Goal: Task Accomplishment & Management: Complete application form

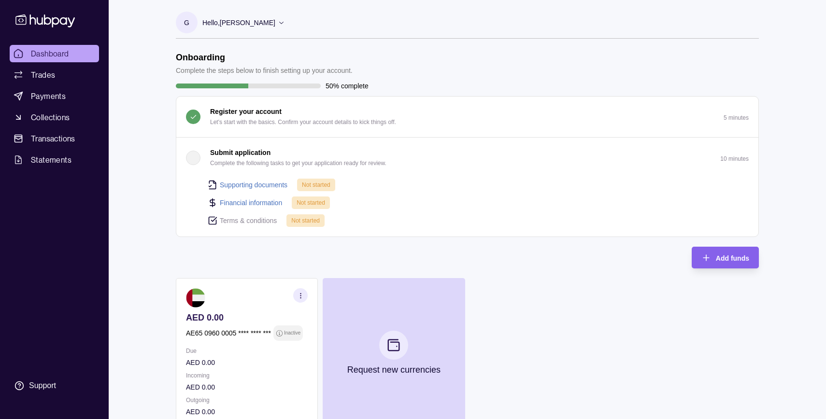
click at [186, 158] on div "button" at bounding box center [193, 158] width 14 height 14
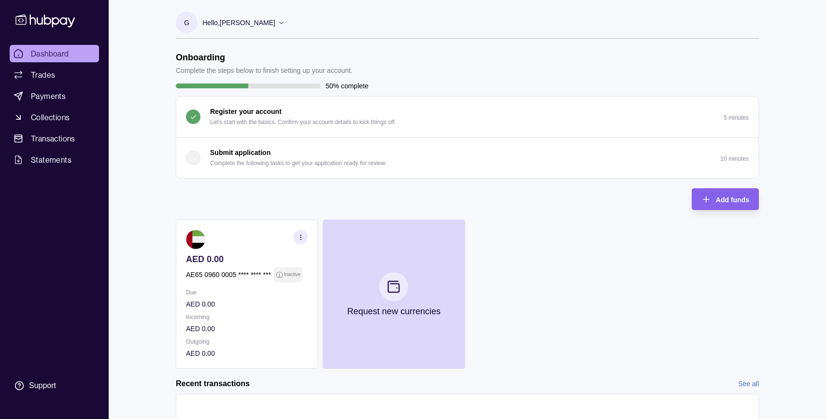
click at [186, 158] on div "button" at bounding box center [193, 158] width 14 height 14
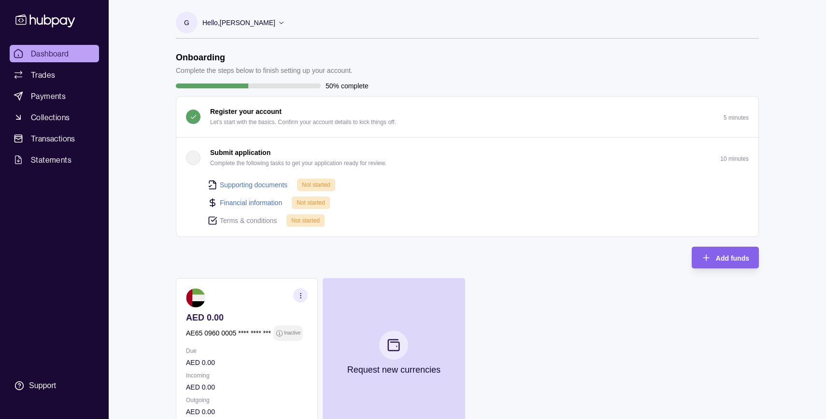
click at [235, 182] on link "Supporting documents" at bounding box center [254, 185] width 68 height 11
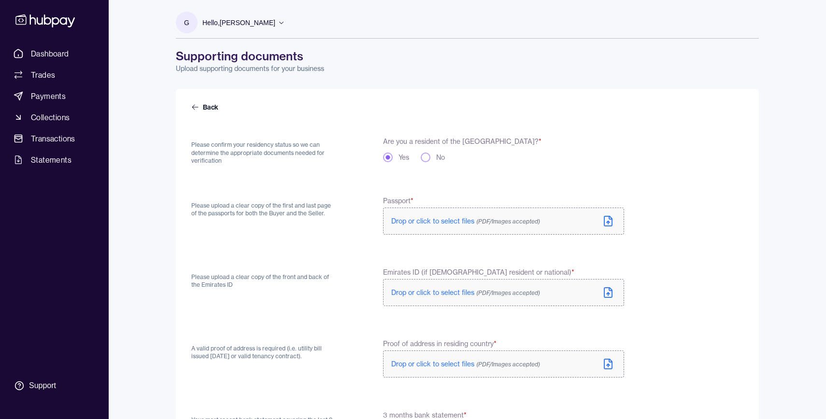
click at [428, 224] on span "Drop or click to select files (PDF/Images accepted)" at bounding box center [465, 221] width 149 height 9
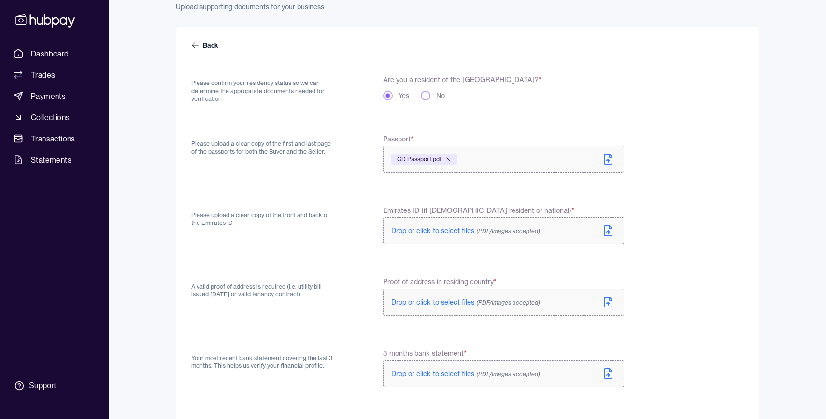
scroll to position [87, 0]
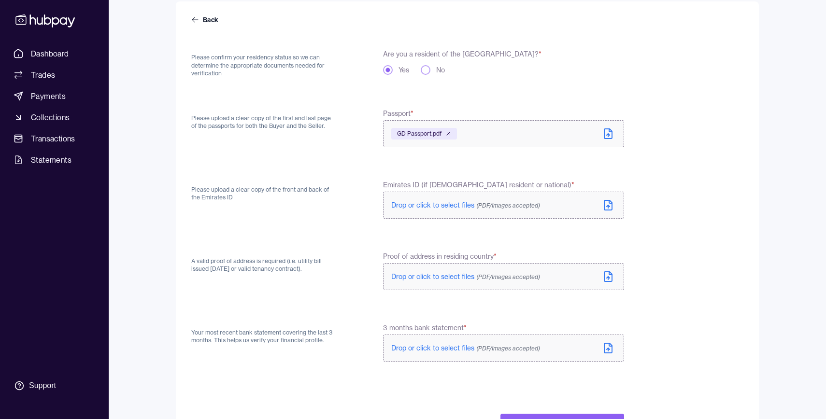
click at [424, 201] on span "Drop or click to select files (PDF/Images accepted)" at bounding box center [465, 205] width 149 height 9
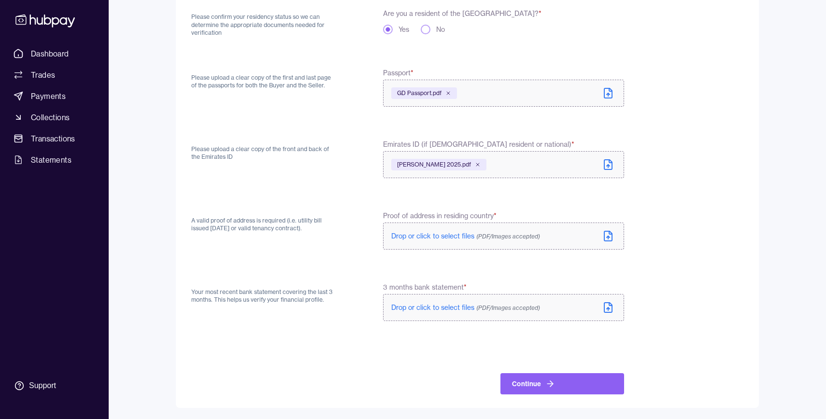
click at [421, 234] on span "Drop or click to select files (PDF/Images accepted)" at bounding box center [465, 236] width 149 height 9
click at [410, 234] on span "Drop or click to select files (PDF/Images accepted)" at bounding box center [465, 236] width 149 height 9
click at [459, 233] on span "Drop or click to select files (PDF/Images accepted)" at bounding box center [465, 236] width 149 height 9
click at [536, 386] on button "Continue" at bounding box center [562, 383] width 124 height 21
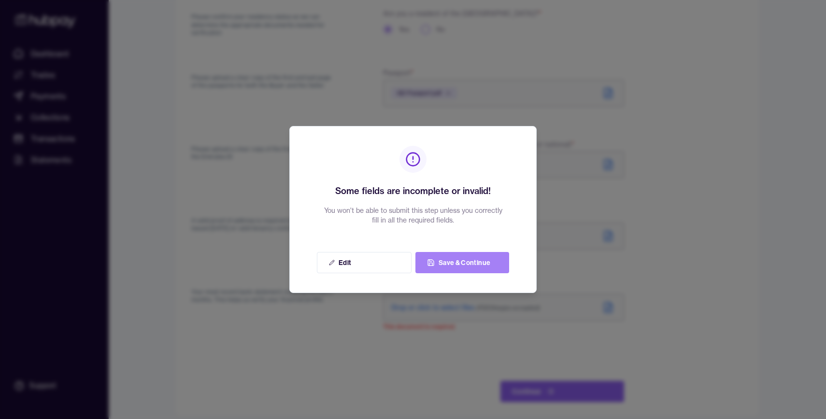
click at [427, 259] on icon at bounding box center [431, 263] width 8 height 8
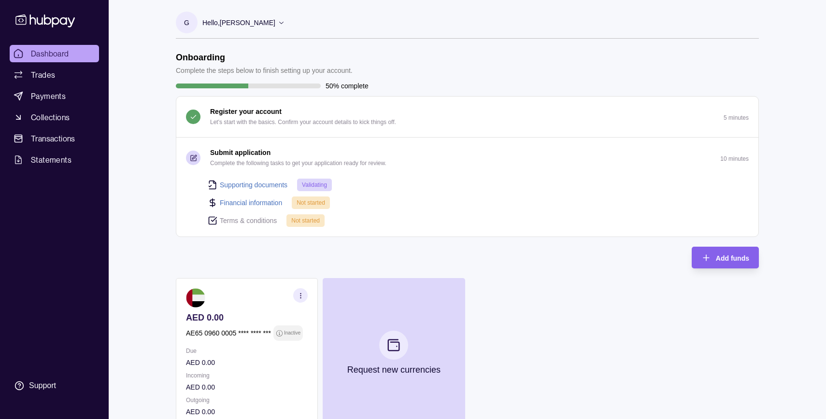
click at [145, 240] on div "Dashboard Trades Payments Collections Transactions Statements Support G Hello, …" at bounding box center [413, 276] width 826 height 553
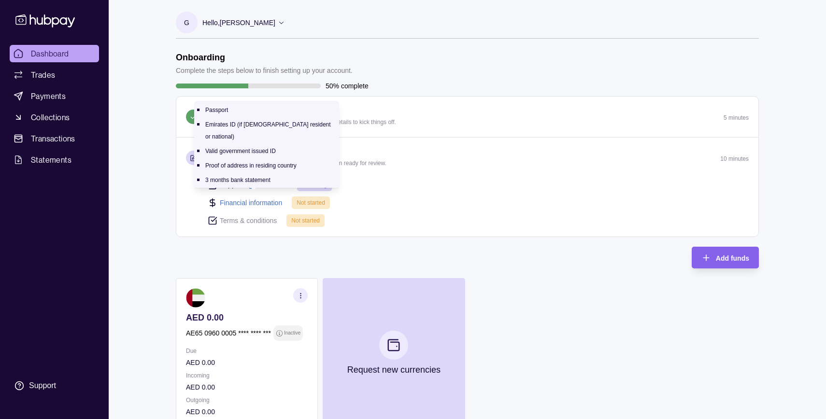
click at [240, 181] on link "Supporting documents" at bounding box center [254, 185] width 68 height 11
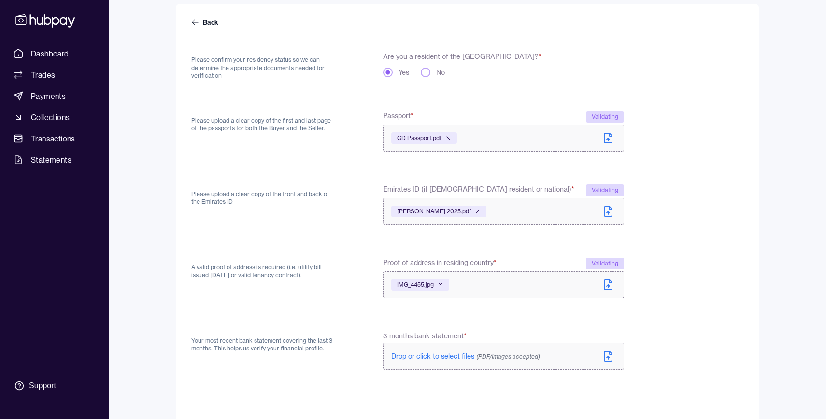
scroll to position [134, 0]
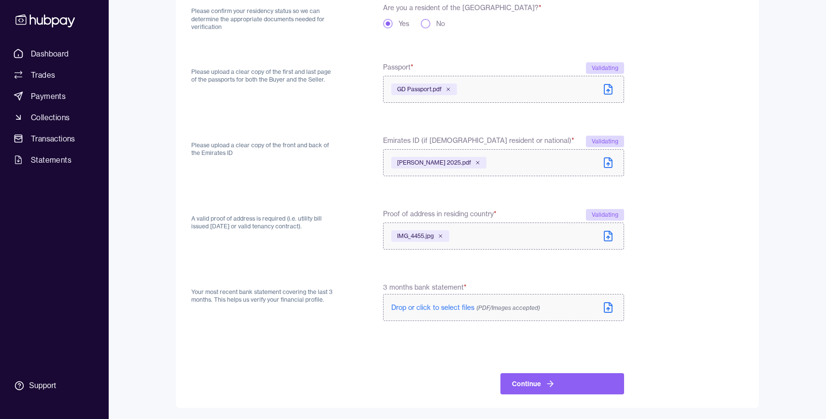
click at [442, 311] on p "Drop or click to select files (PDF/Images accepted)" at bounding box center [465, 308] width 149 height 10
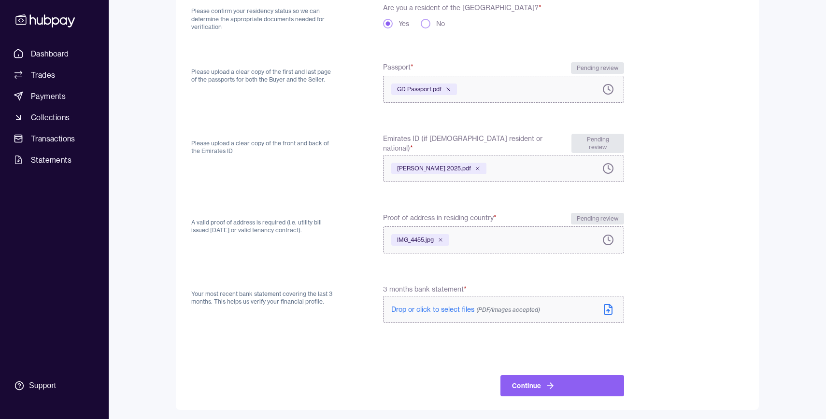
scroll to position [128, 0]
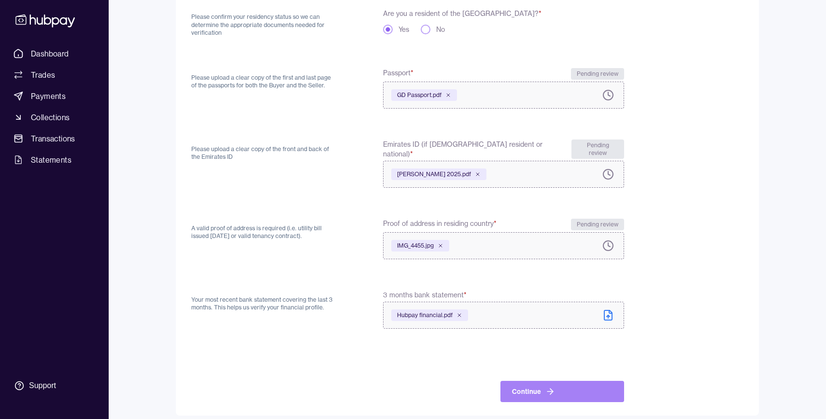
click at [550, 389] on icon at bounding box center [551, 392] width 3 height 6
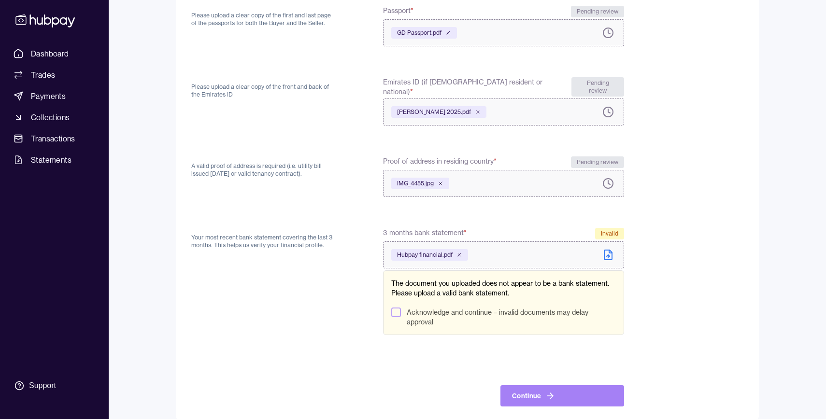
scroll to position [195, 0]
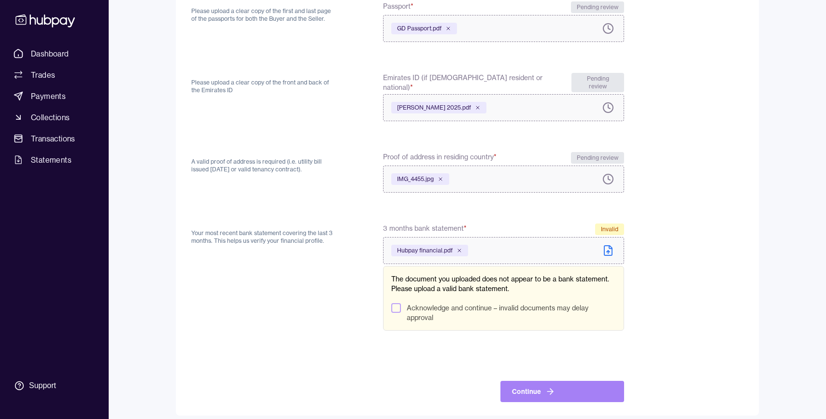
click at [395, 303] on button "Acknowledge and continue – invalid documents may delay approval" at bounding box center [396, 308] width 10 height 10
click at [542, 386] on button "Continue" at bounding box center [562, 391] width 124 height 21
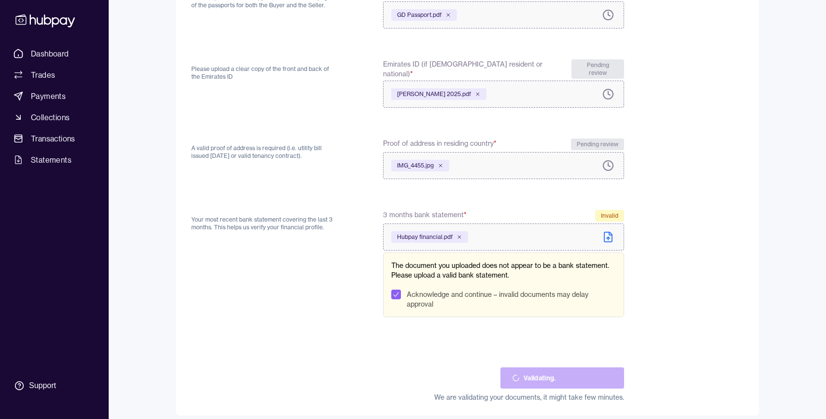
scroll to position [141, 0]
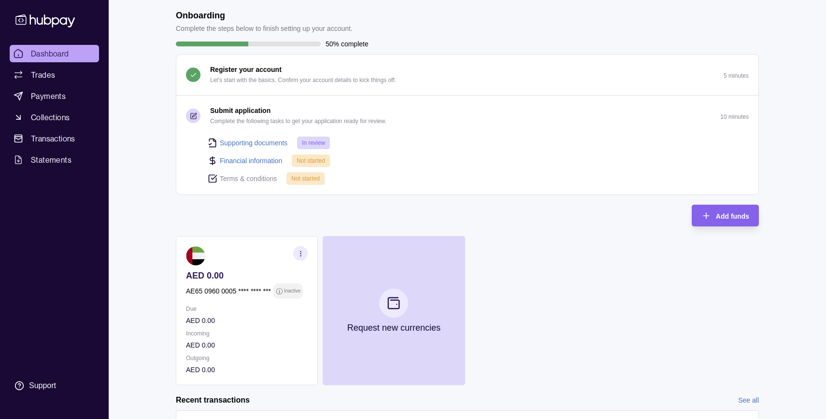
scroll to position [45, 0]
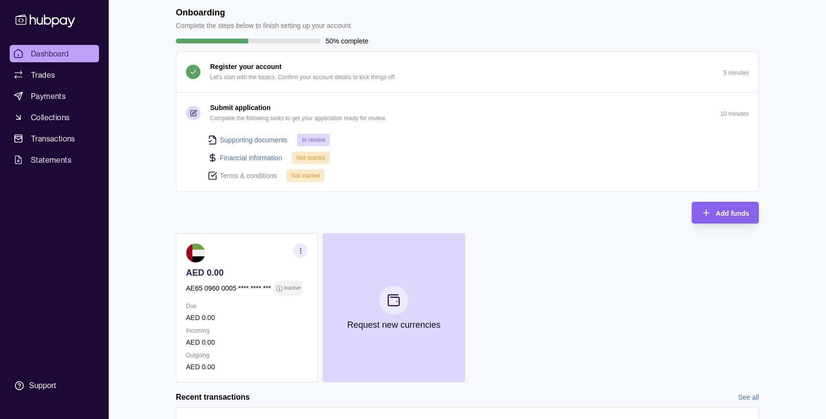
click at [258, 159] on link "Financial information" at bounding box center [251, 158] width 62 height 11
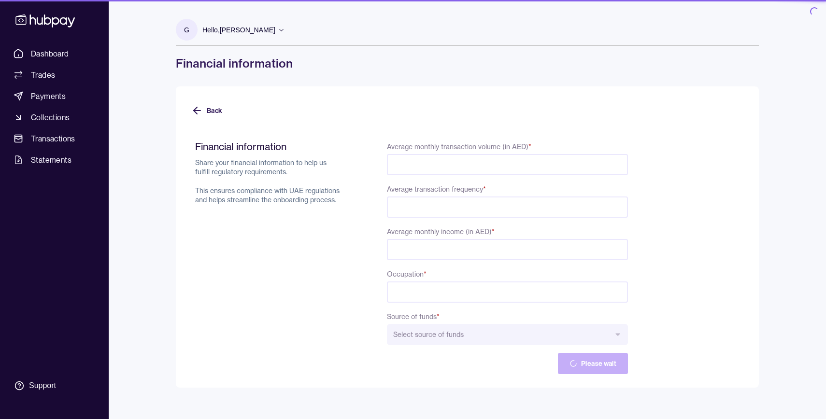
select select "*****"
type input "*"
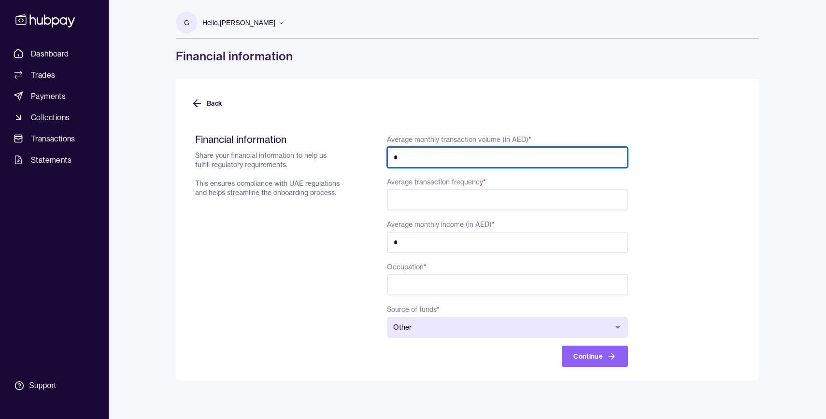
click at [420, 156] on input "*" at bounding box center [507, 157] width 241 height 21
type input "*******"
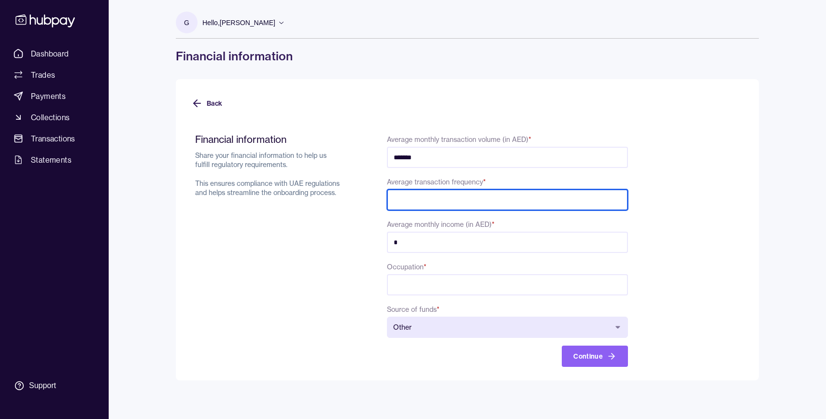
click at [618, 197] on input "*" at bounding box center [507, 199] width 241 height 21
type input "*"
click at [618, 197] on input "*" at bounding box center [507, 199] width 241 height 21
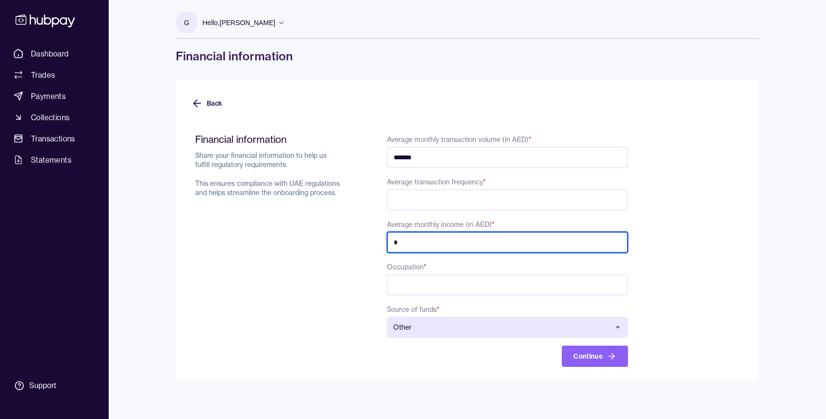
click at [480, 236] on input "*" at bounding box center [507, 242] width 241 height 21
type input "******"
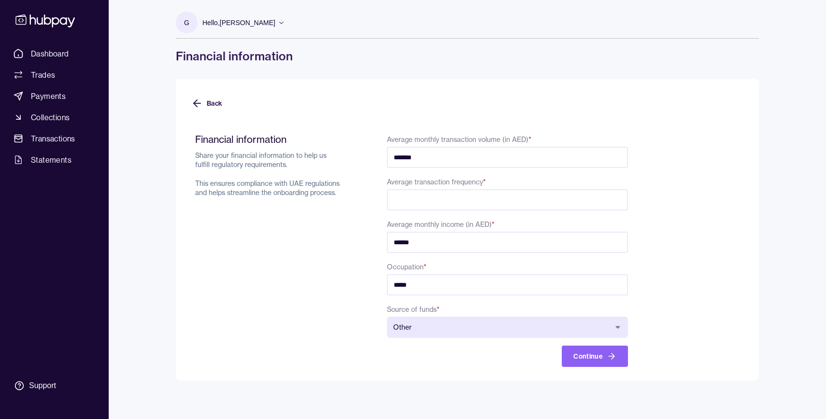
type input "*****"
click at [428, 326] on body "**********" at bounding box center [413, 209] width 826 height 419
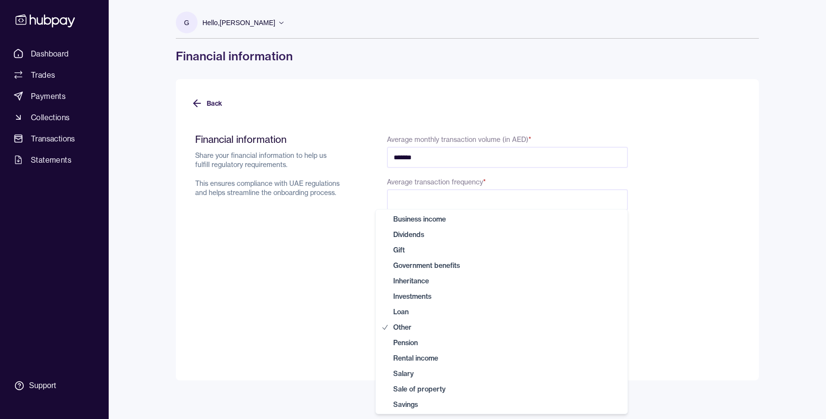
select select "*******"
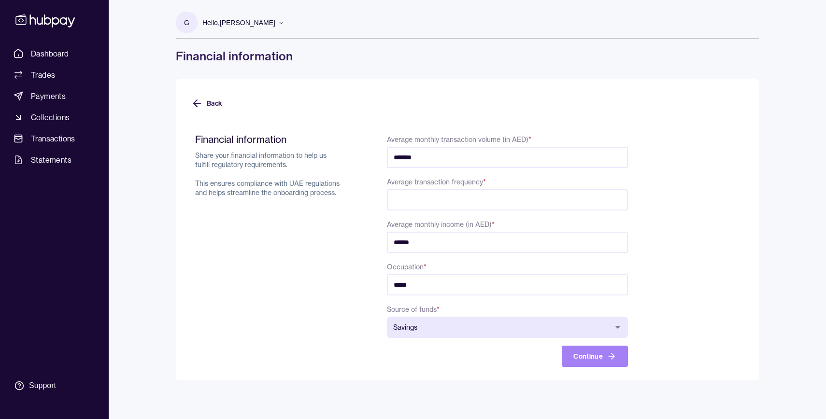
click at [591, 355] on button "Continue" at bounding box center [595, 356] width 66 height 21
type input "******"
type input "*****"
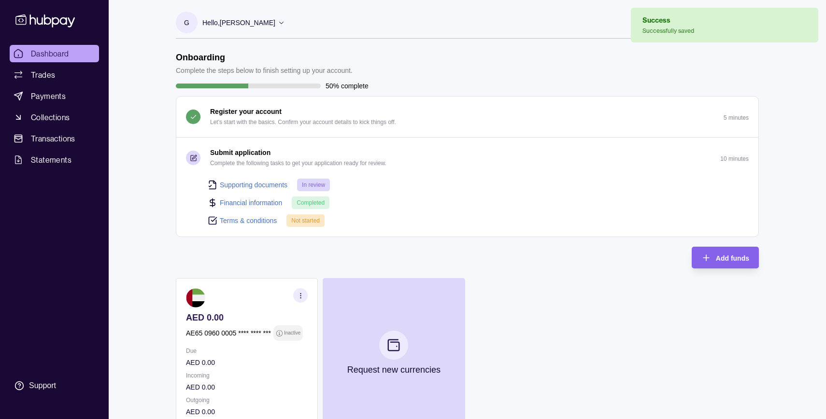
click at [259, 219] on link "Terms & conditions" at bounding box center [248, 220] width 57 height 11
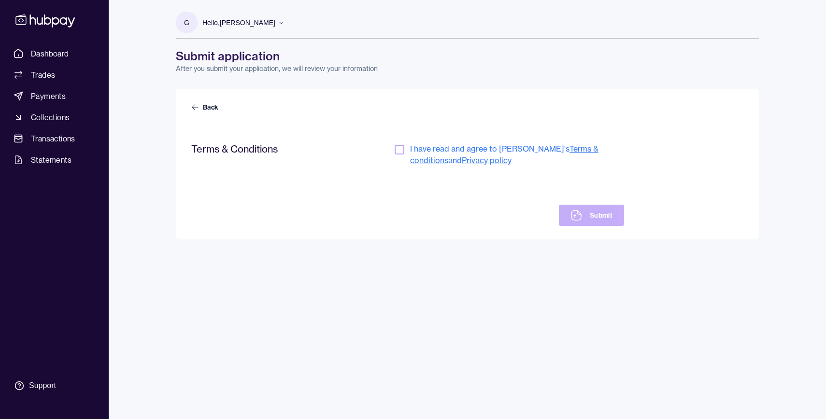
click at [464, 148] on span "I have read and agree to [PERSON_NAME]'s Terms & conditions and Privacy policy" at bounding box center [517, 154] width 214 height 23
click at [402, 151] on button "button" at bounding box center [400, 150] width 10 height 10
click at [592, 212] on button "Submit" at bounding box center [591, 215] width 65 height 21
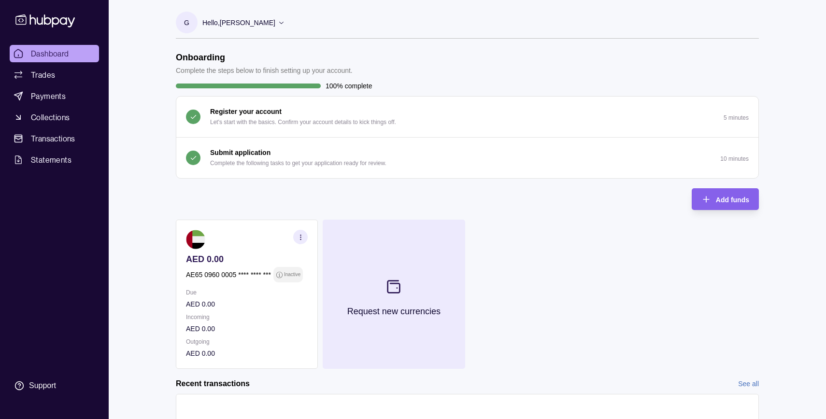
click at [437, 268] on button "Request new currencies" at bounding box center [394, 294] width 142 height 149
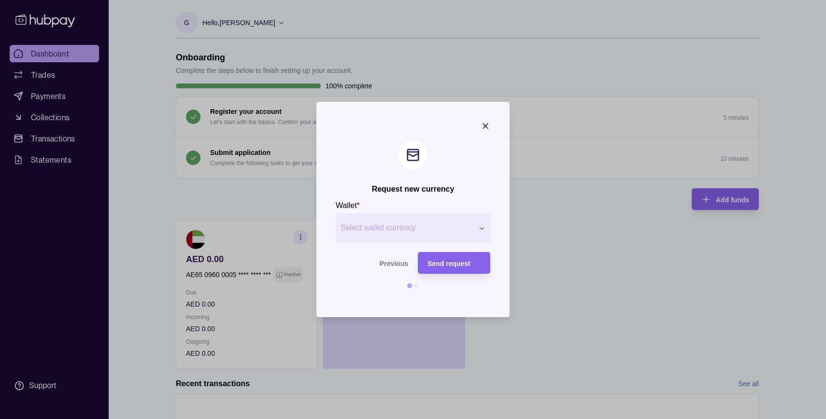
click at [375, 223] on span "Select wallet currency" at bounding box center [406, 228] width 133 height 12
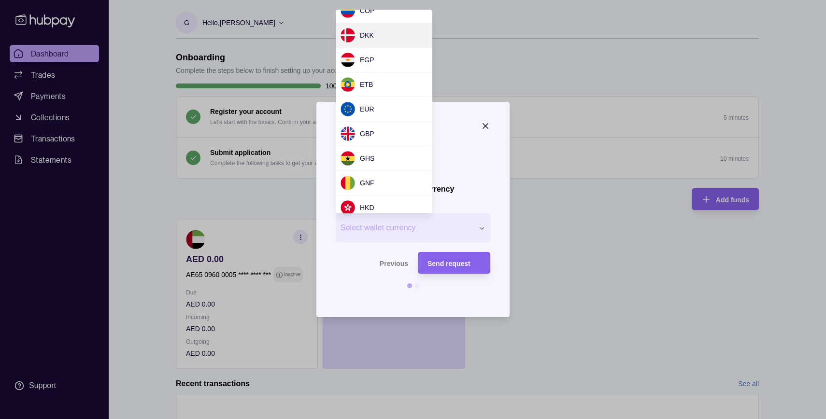
scroll to position [135, 0]
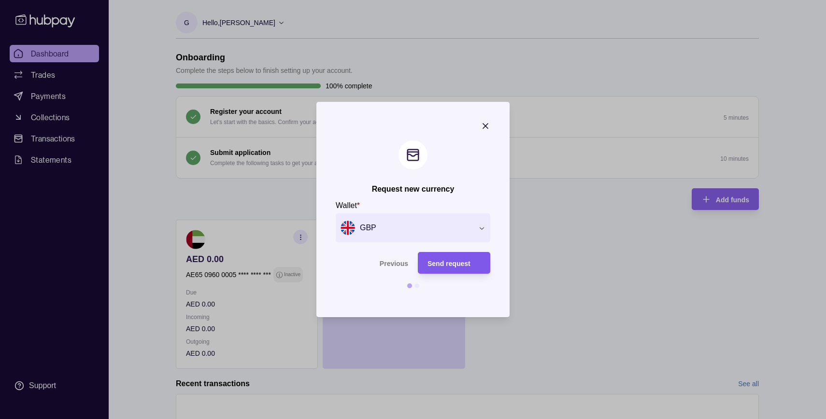
click at [430, 260] on span "Send request" at bounding box center [448, 264] width 43 height 8
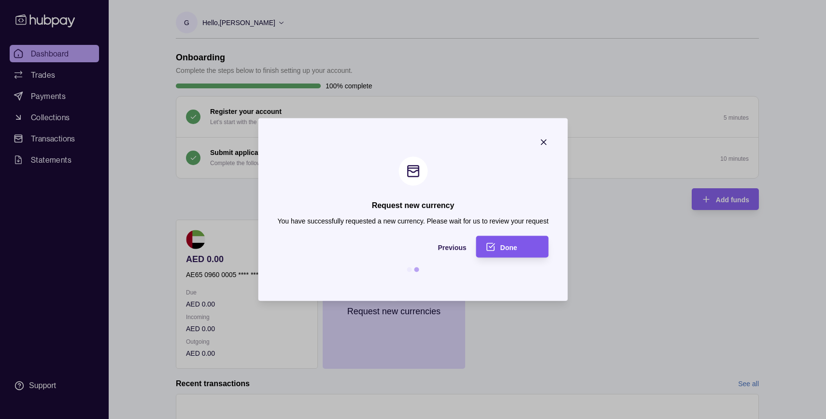
click at [499, 248] on div "Done" at bounding box center [505, 247] width 68 height 22
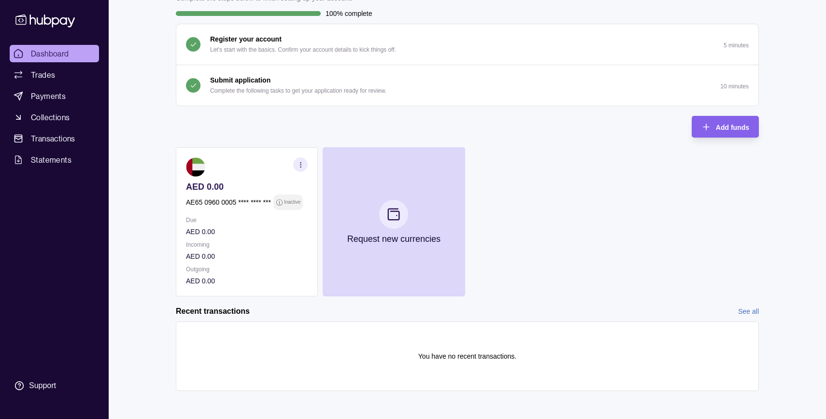
scroll to position [75, 0]
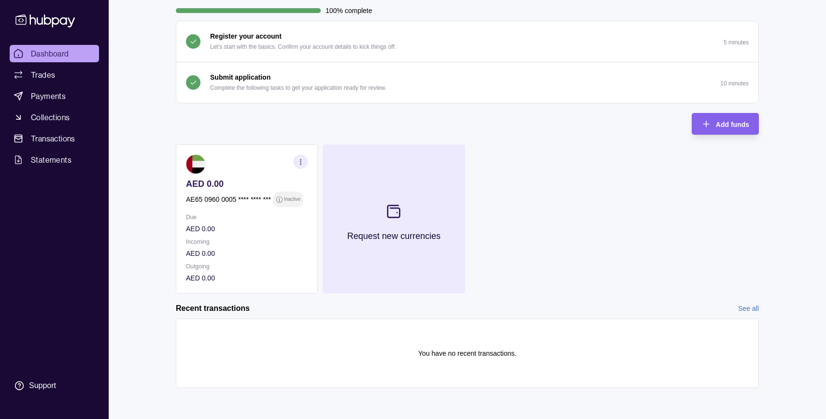
click at [400, 193] on button "Request new currencies" at bounding box center [394, 218] width 142 height 149
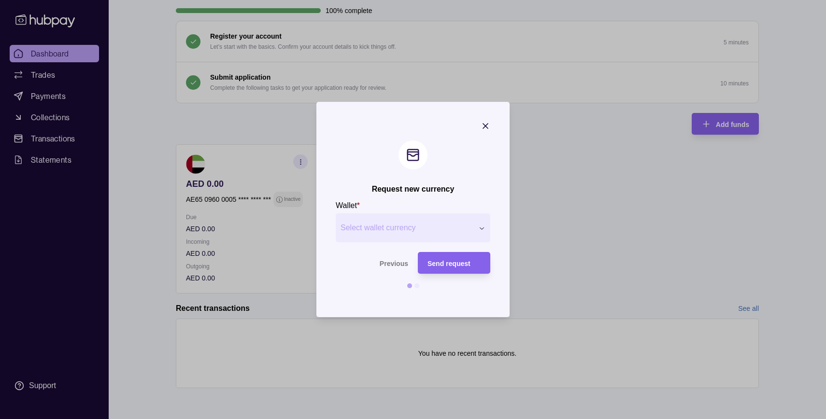
click at [388, 217] on button "Select wallet currency" at bounding box center [413, 227] width 155 height 29
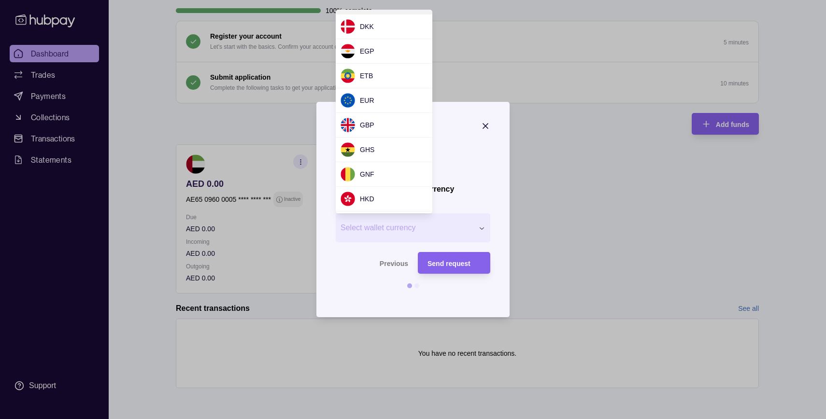
scroll to position [143, 0]
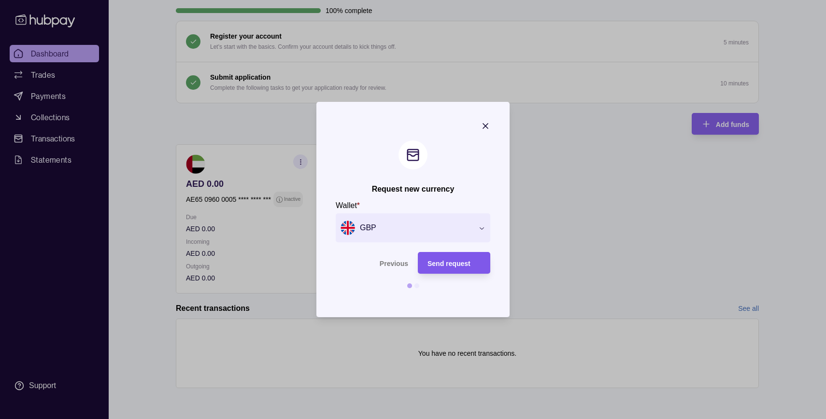
click at [428, 267] on div "Send request" at bounding box center [453, 263] width 53 height 12
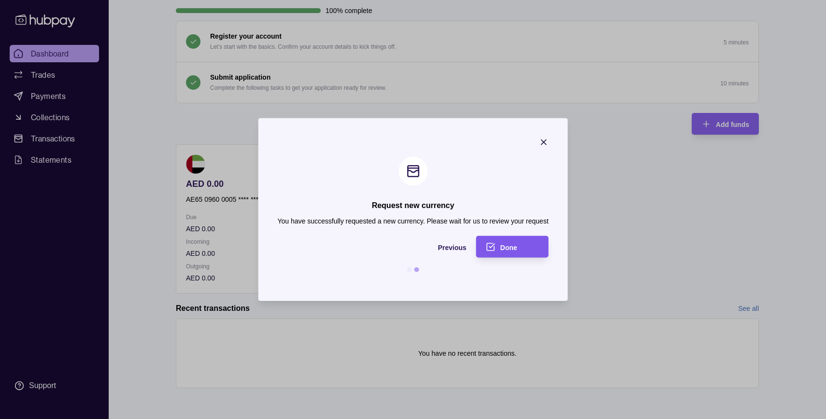
click at [508, 244] on span "Done" at bounding box center [508, 247] width 17 height 8
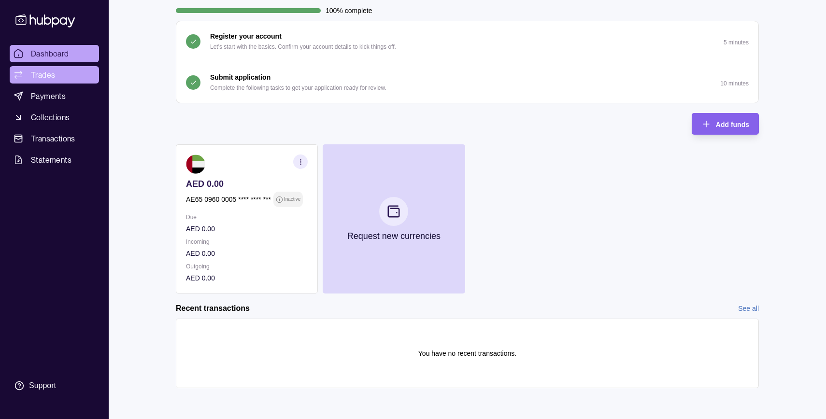
click at [32, 83] on link "Trades" at bounding box center [54, 74] width 89 height 17
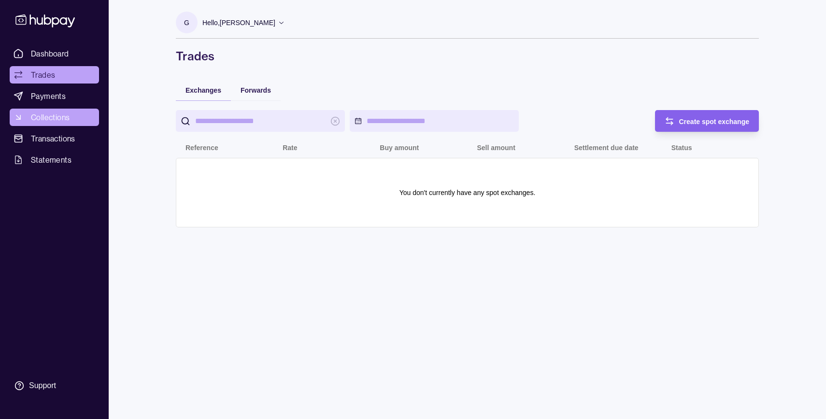
click at [39, 111] on link "Collections" at bounding box center [54, 117] width 89 height 17
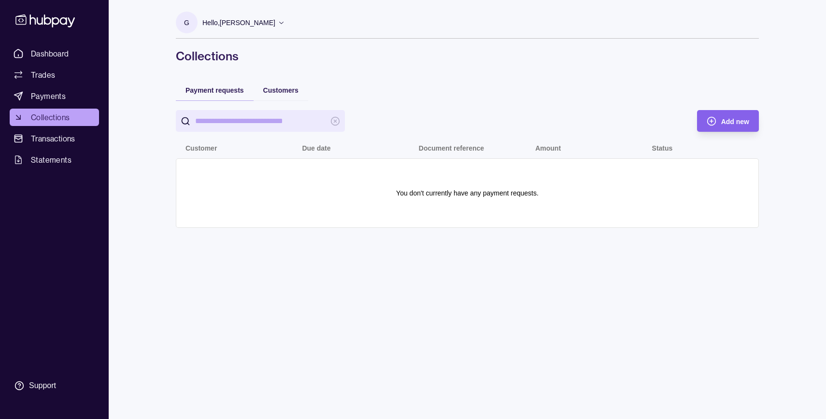
click at [276, 97] on div "Customers" at bounding box center [281, 89] width 55 height 21
click at [269, 85] on div "Customers" at bounding box center [280, 90] width 35 height 12
click at [226, 86] on span "Payment requests" at bounding box center [214, 90] width 58 height 8
click at [42, 47] on link "Dashboard" at bounding box center [54, 53] width 89 height 17
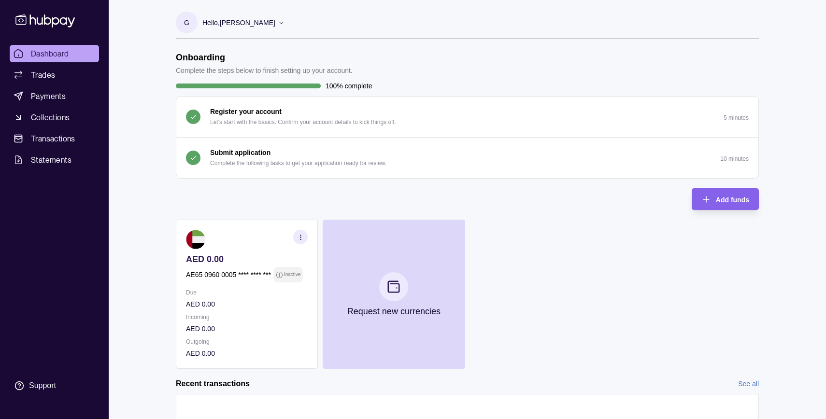
click at [543, 260] on div "AED 0.00 AE65 0960 0005 **** **** *** Inactive Due AED 0.00 Incoming AED 0.00 O…" at bounding box center [467, 294] width 583 height 149
click at [261, 28] on div "Hello, Georgina Duffy" at bounding box center [243, 23] width 83 height 20
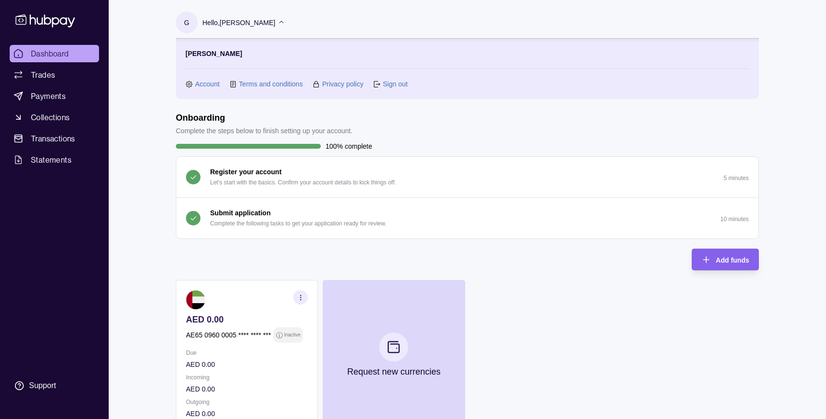
click at [202, 86] on link "Account" at bounding box center [207, 84] width 25 height 11
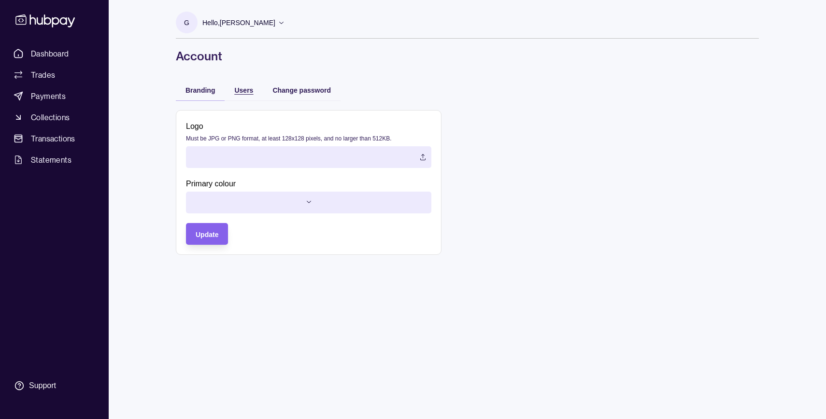
click at [238, 84] on div "Users" at bounding box center [243, 90] width 19 height 12
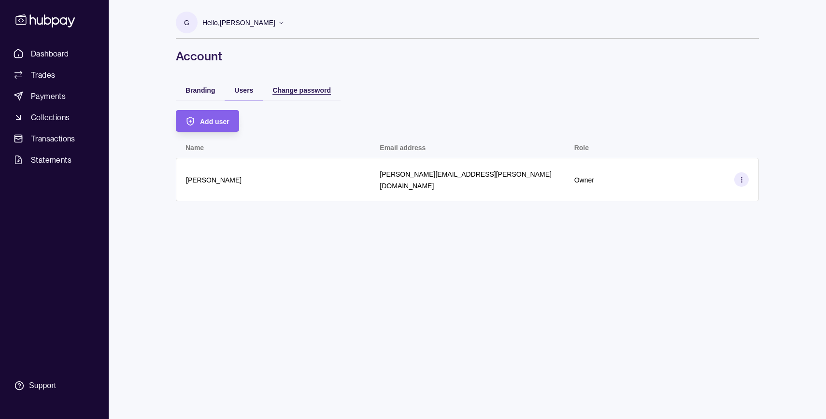
click at [296, 93] on span "Change password" at bounding box center [301, 90] width 58 height 8
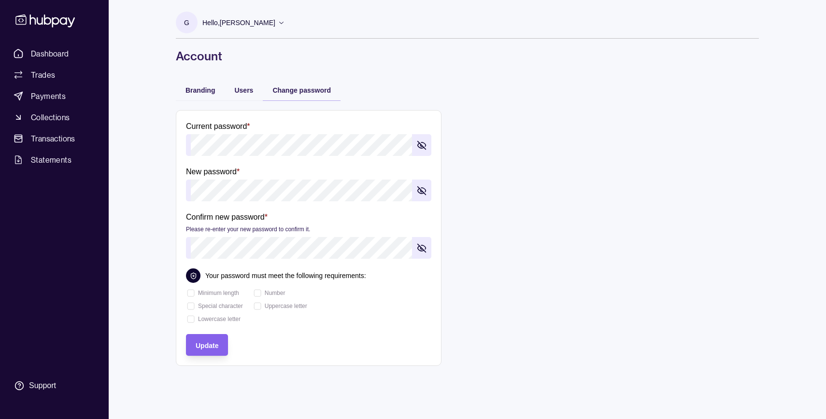
click at [196, 99] on div "Branding" at bounding box center [200, 89] width 49 height 21
click at [193, 86] on span "Branding" at bounding box center [199, 90] width 29 height 8
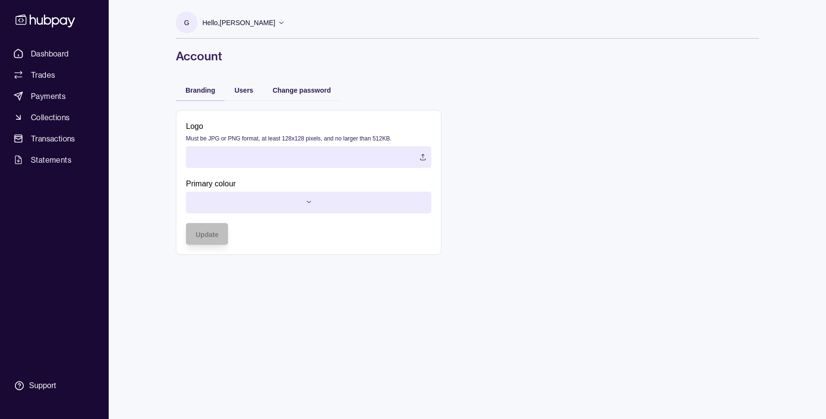
click at [253, 93] on div "Users" at bounding box center [244, 89] width 38 height 21
click at [236, 88] on span "Users" at bounding box center [243, 90] width 19 height 8
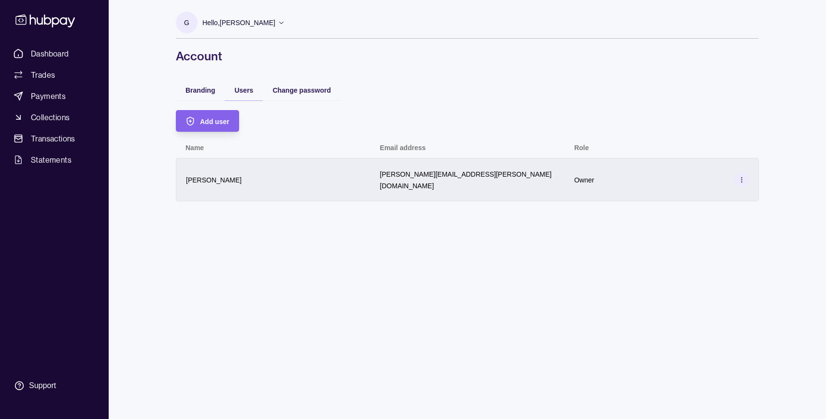
click at [355, 174] on div "[PERSON_NAME]" at bounding box center [273, 180] width 174 height 12
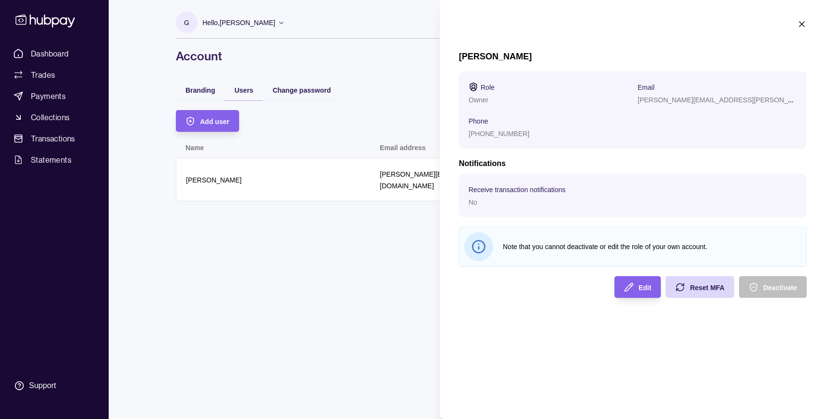
click at [415, 257] on html "Dashboard Trades Payments Collections Transactions Statements Support G Hello, …" at bounding box center [413, 209] width 826 height 419
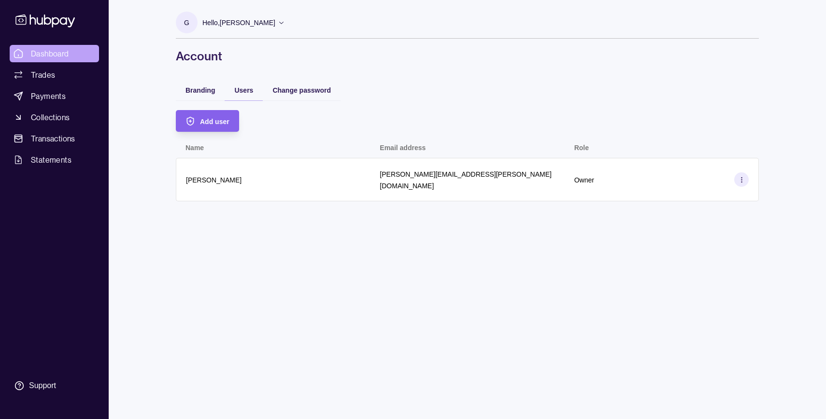
click at [73, 58] on link "Dashboard" at bounding box center [54, 53] width 89 height 17
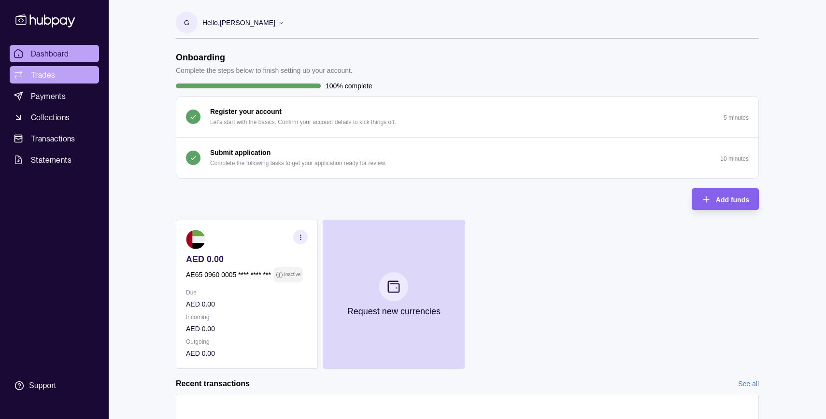
click at [48, 74] on span "Trades" at bounding box center [43, 75] width 24 height 12
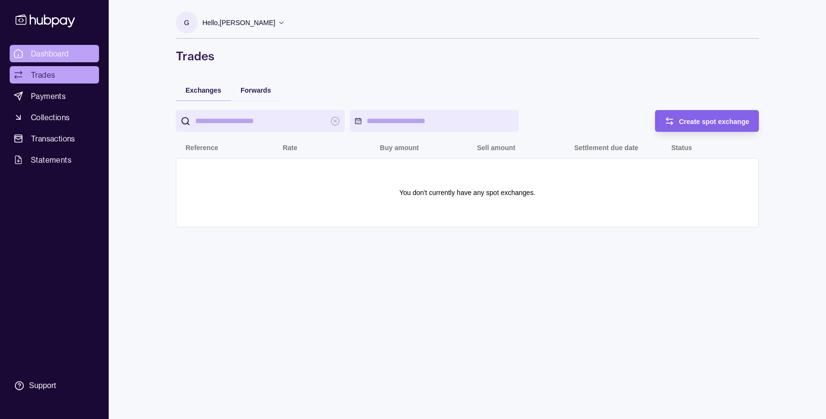
click at [44, 55] on span "Dashboard" at bounding box center [50, 54] width 38 height 12
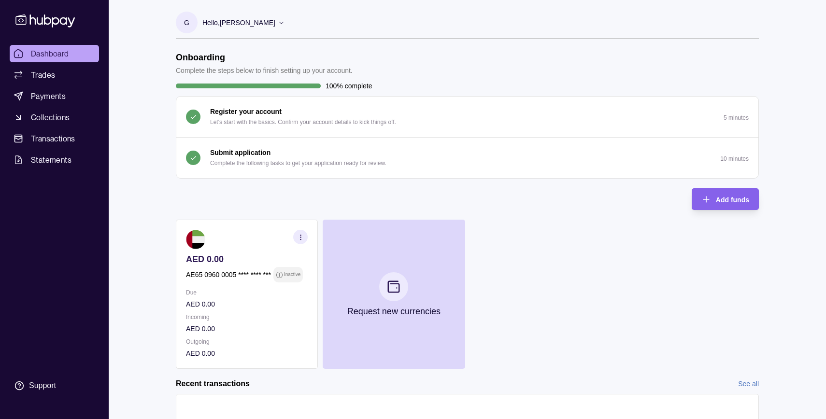
click at [197, 73] on p "Complete the steps below to finish setting up your account." at bounding box center [264, 70] width 177 height 11
click at [183, 48] on div "G Hello, Georgina Duffy Georgina Duffy Account Terms and conditions Privacy pol…" at bounding box center [466, 241] width 621 height 483
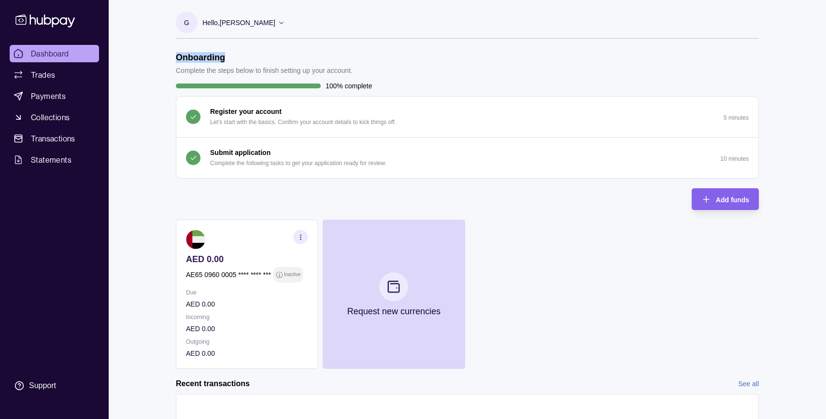
click at [183, 48] on div "G Hello, Georgina Duffy Georgina Duffy Account Terms and conditions Privacy pol…" at bounding box center [466, 241] width 621 height 483
click at [142, 85] on div "Dashboard Trades Payments Collections Transactions Statements Support G Hello, …" at bounding box center [413, 247] width 826 height 494
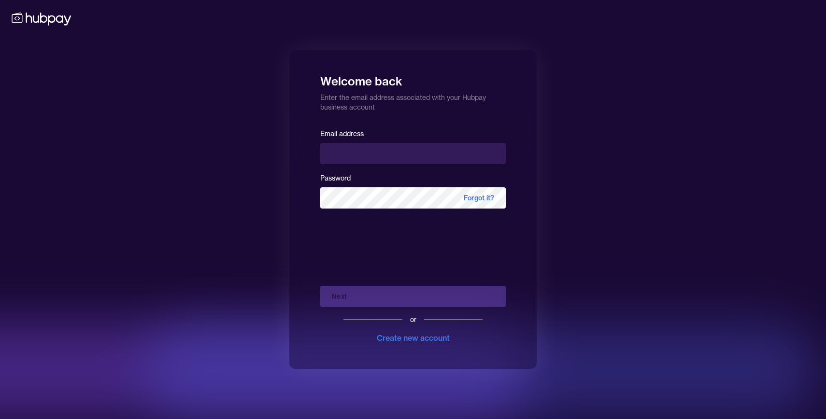
click at [409, 417] on div at bounding box center [483, 371] width 676 height 97
